Goal: Transaction & Acquisition: Purchase product/service

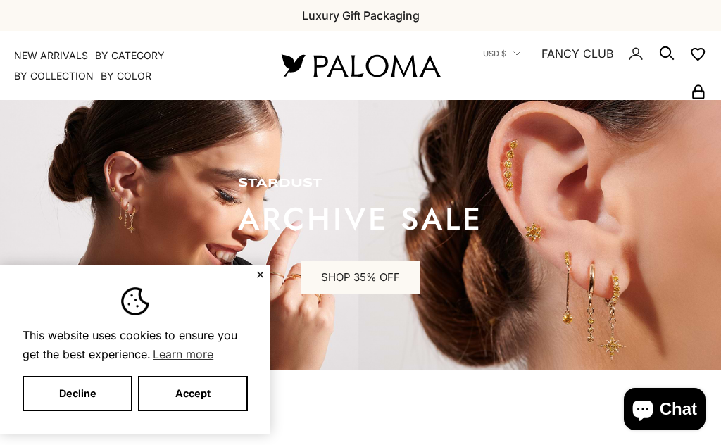
click at [92, 392] on button "Decline" at bounding box center [78, 393] width 110 height 35
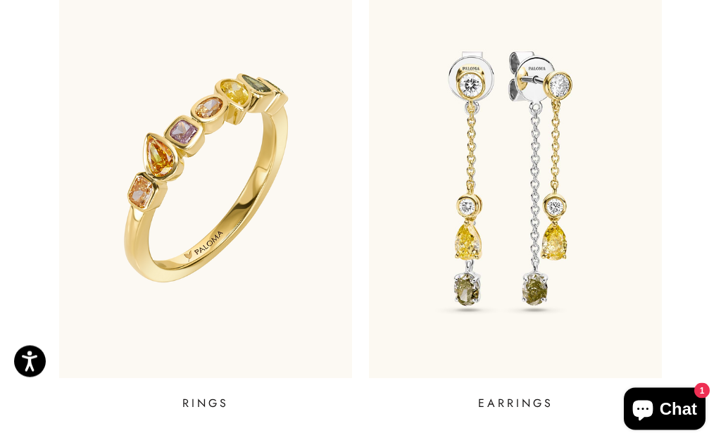
scroll to position [528, 0]
click at [527, 399] on p "EARRINGS" at bounding box center [515, 403] width 75 height 17
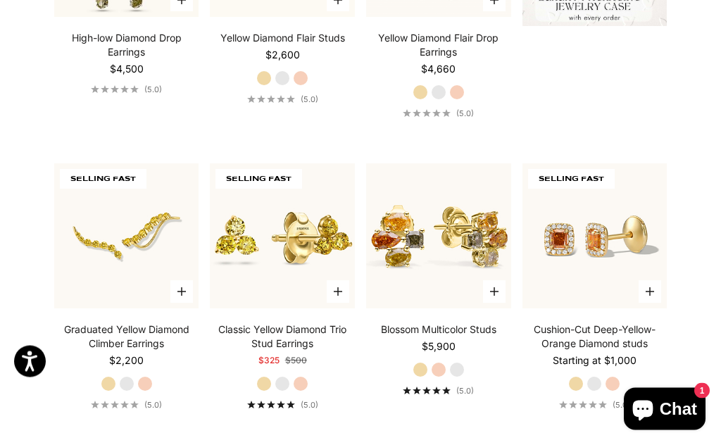
scroll to position [544, 0]
click at [595, 392] on label "White Gold" at bounding box center [595, 384] width 16 height 16
click at [616, 392] on label "Rose Gold" at bounding box center [613, 384] width 16 height 16
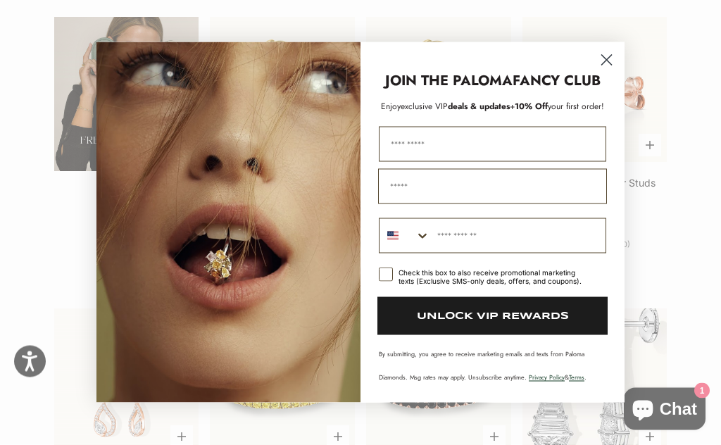
scroll to position [2157, 0]
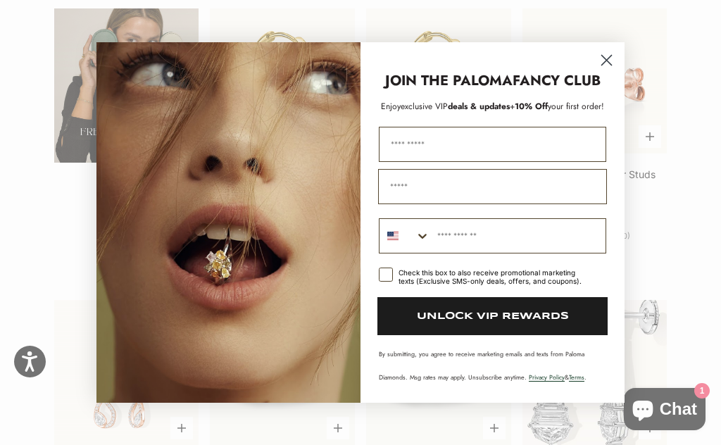
click at [609, 66] on icon "Close dialog" at bounding box center [607, 61] width 10 height 10
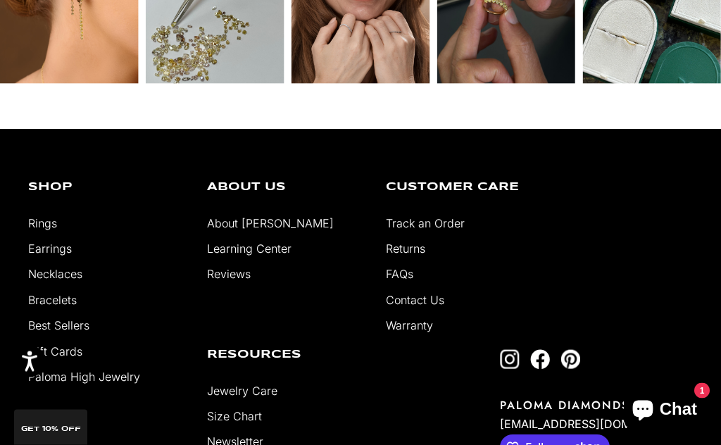
scroll to position [3201, 0]
click at [436, 307] on link "Contact Us" at bounding box center [415, 300] width 58 height 14
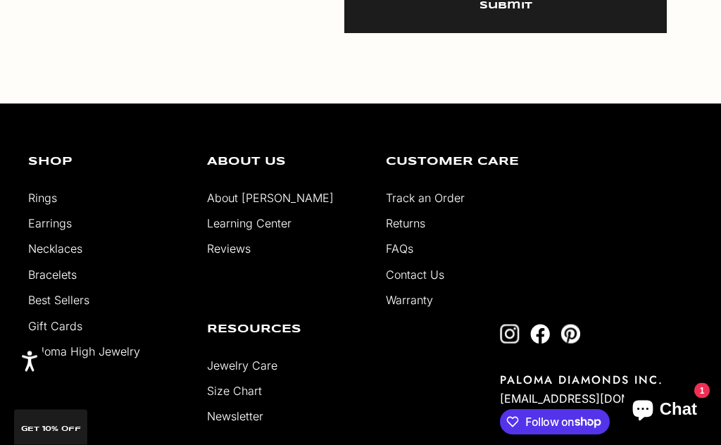
scroll to position [803, 0]
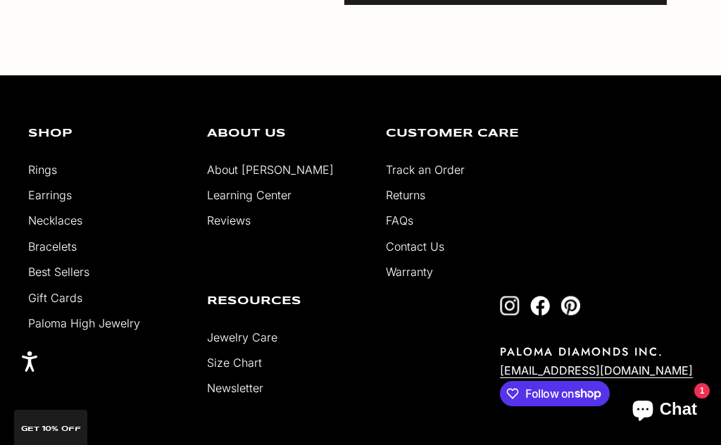
click at [111, 329] on link "Paloma High Jewelry" at bounding box center [84, 323] width 112 height 14
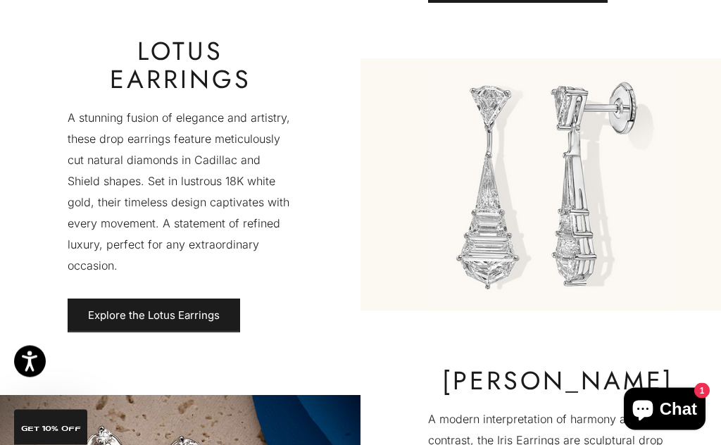
scroll to position [948, 0]
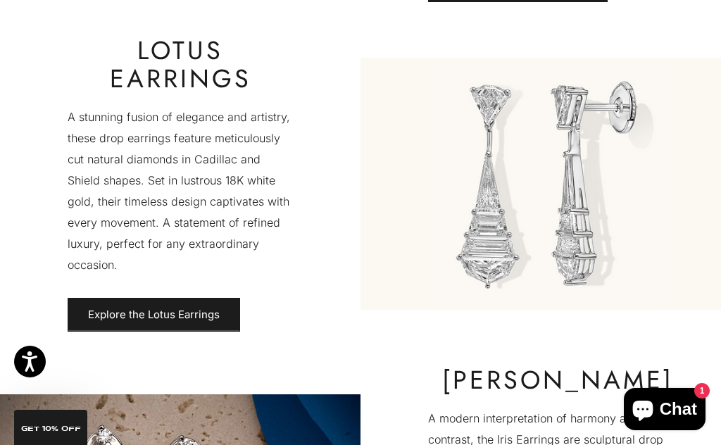
click at [217, 321] on link "Explore the Lotus Earrings" at bounding box center [154, 315] width 173 height 34
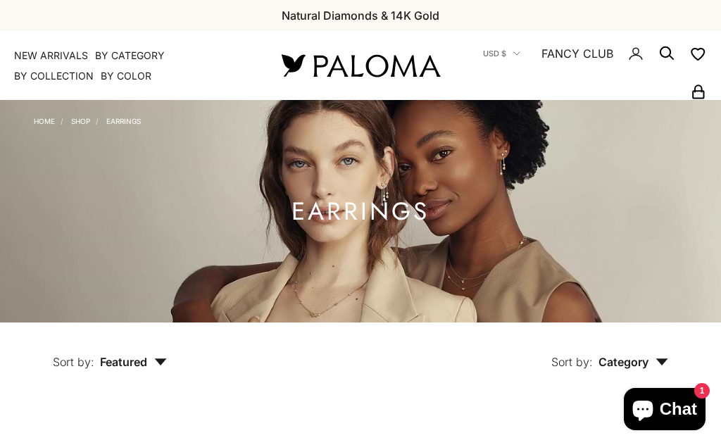
scroll to position [269, 0]
